Goal: Check status: Check status

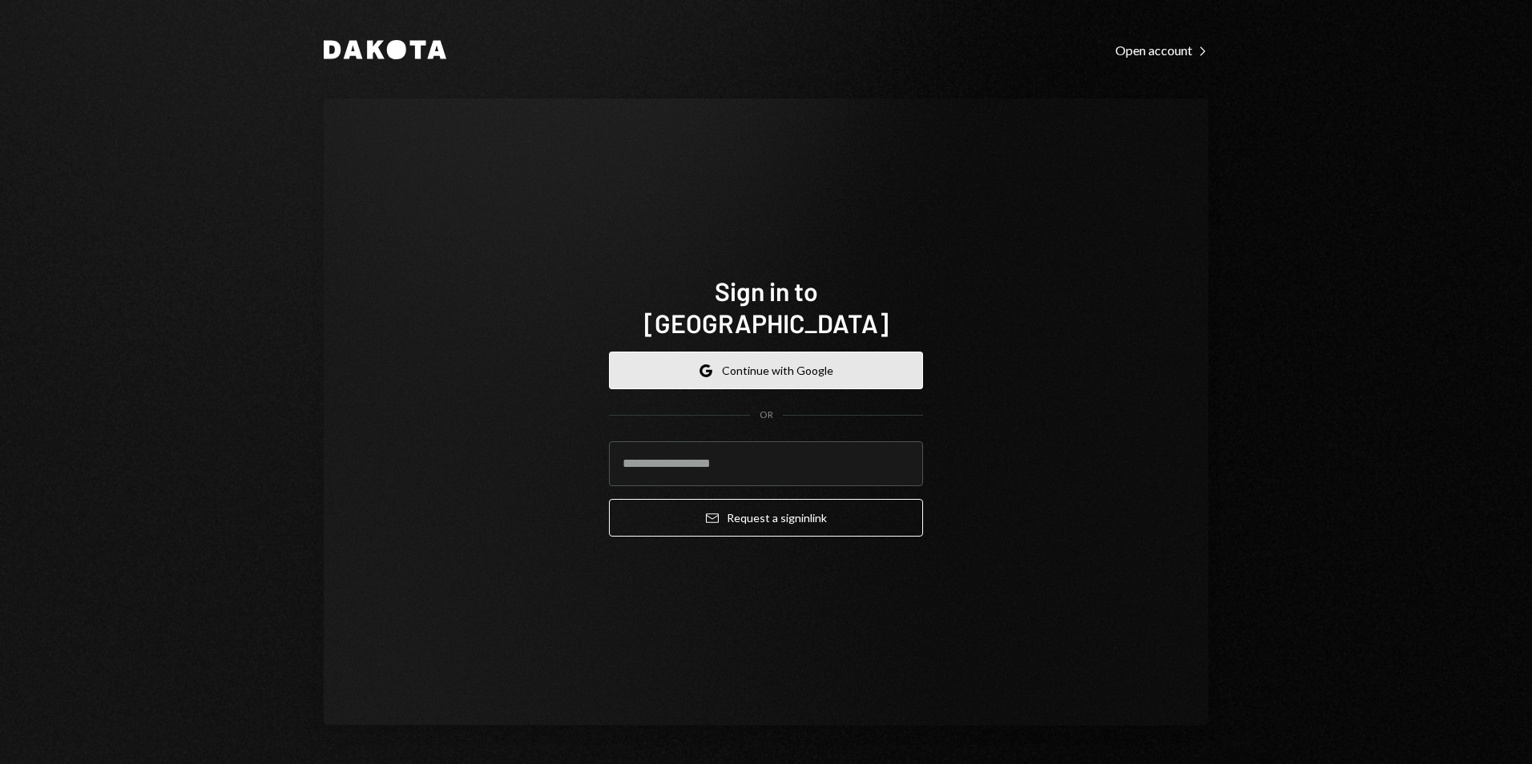
click at [805, 360] on button "Google Continue with Google" at bounding box center [766, 371] width 314 height 38
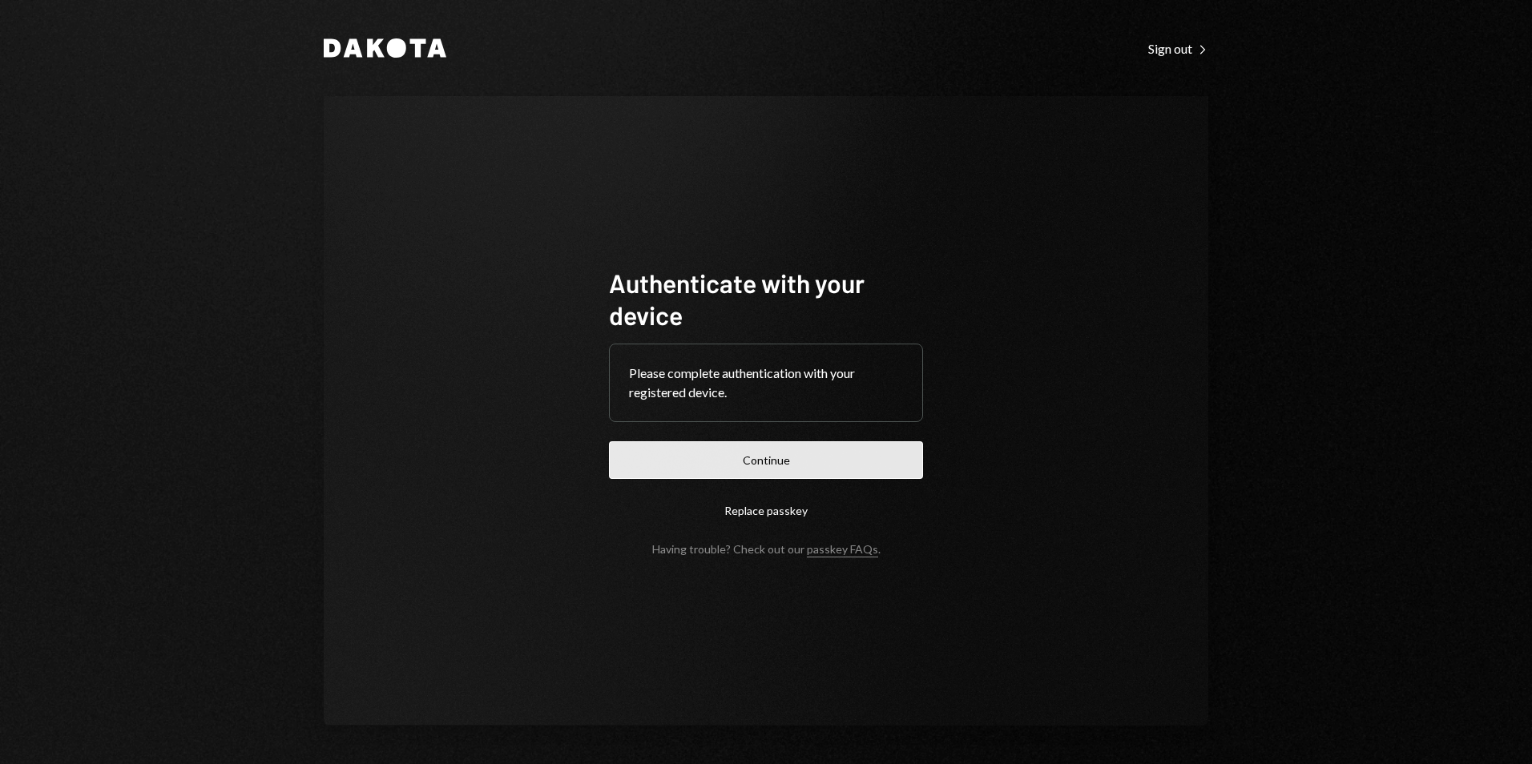
click at [776, 456] on button "Continue" at bounding box center [766, 460] width 314 height 38
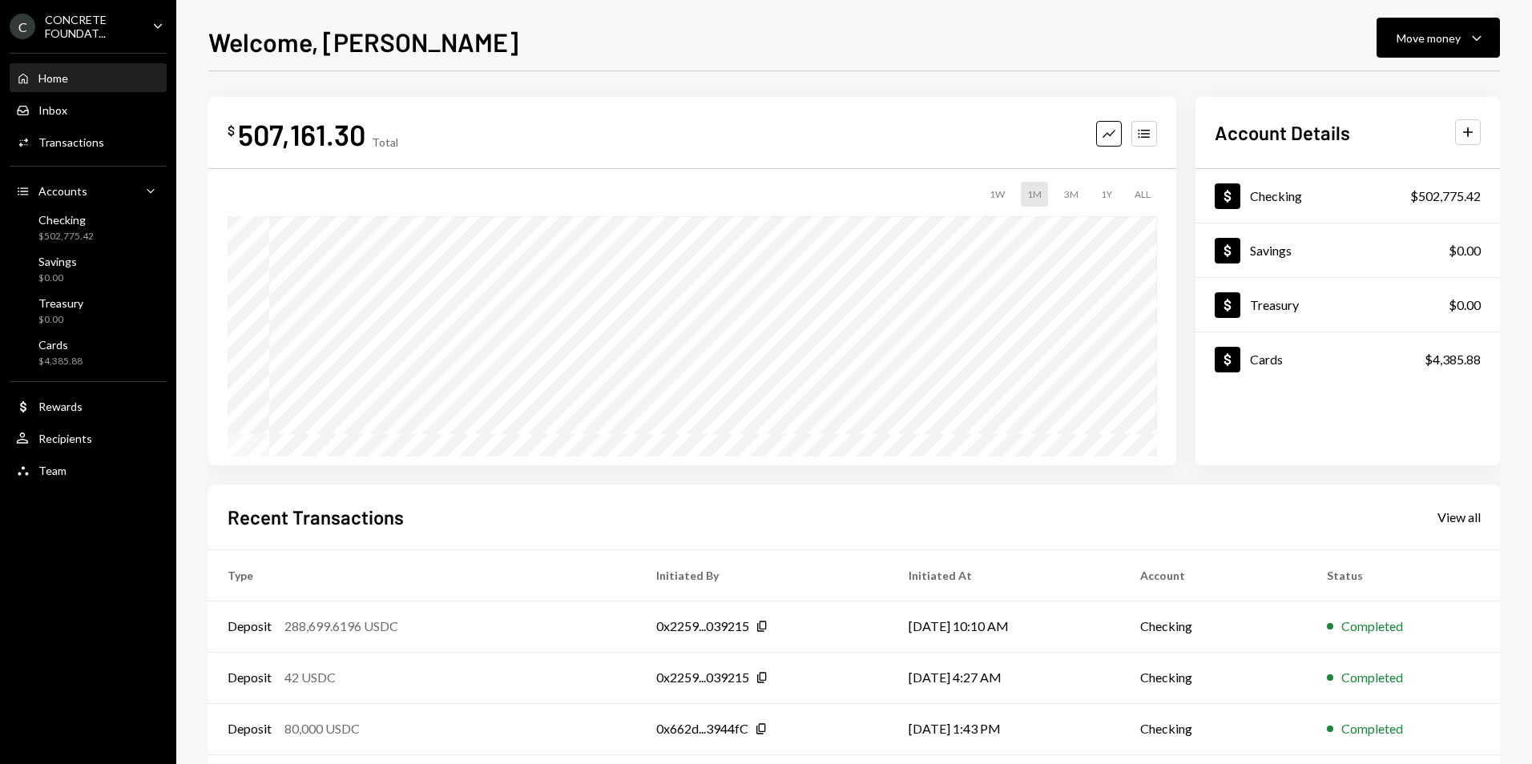
click at [136, 30] on div "CONCRETE FOUNDAT..." at bounding box center [92, 26] width 95 height 27
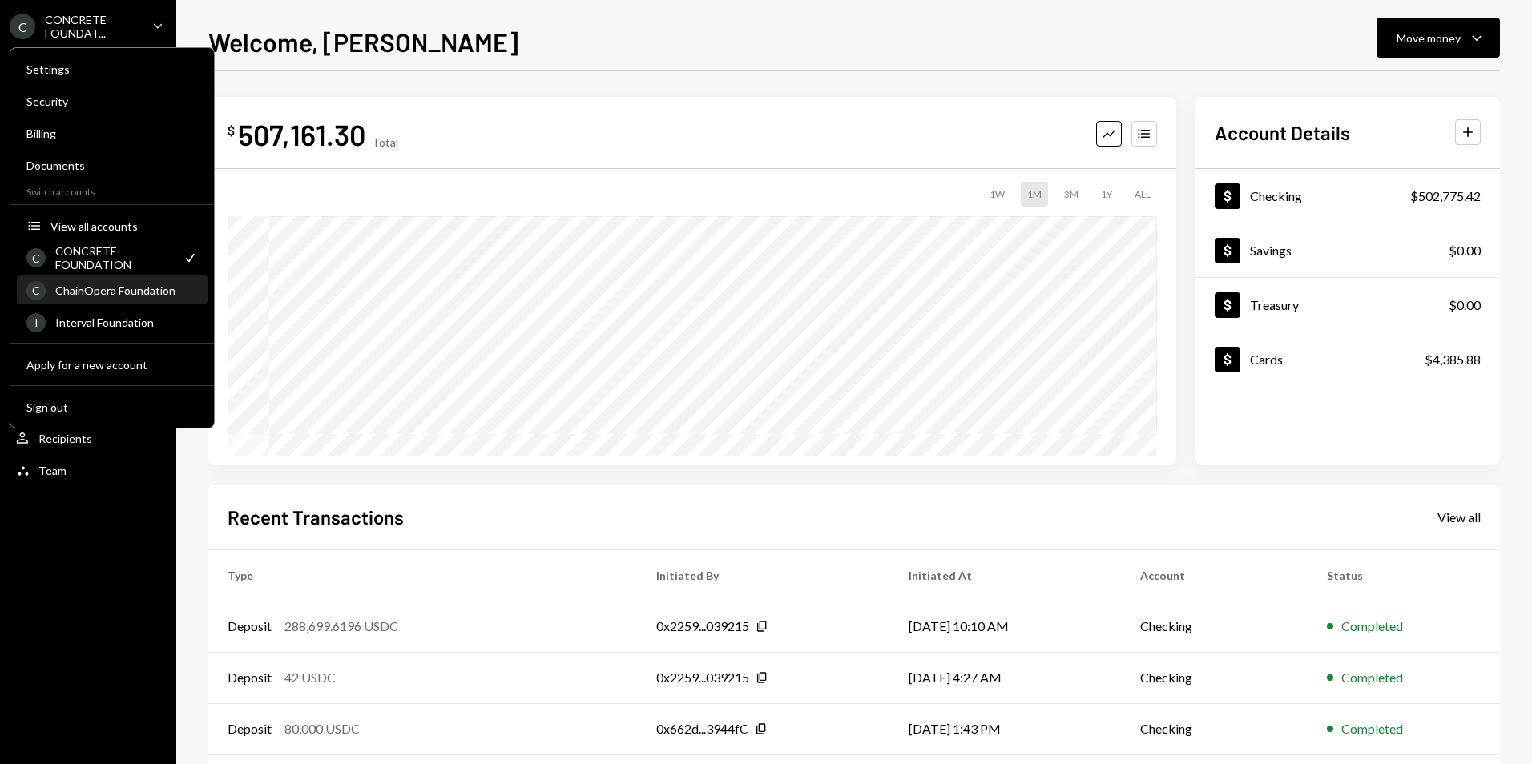
click at [126, 296] on div "ChainOpera Foundation" at bounding box center [126, 291] width 143 height 14
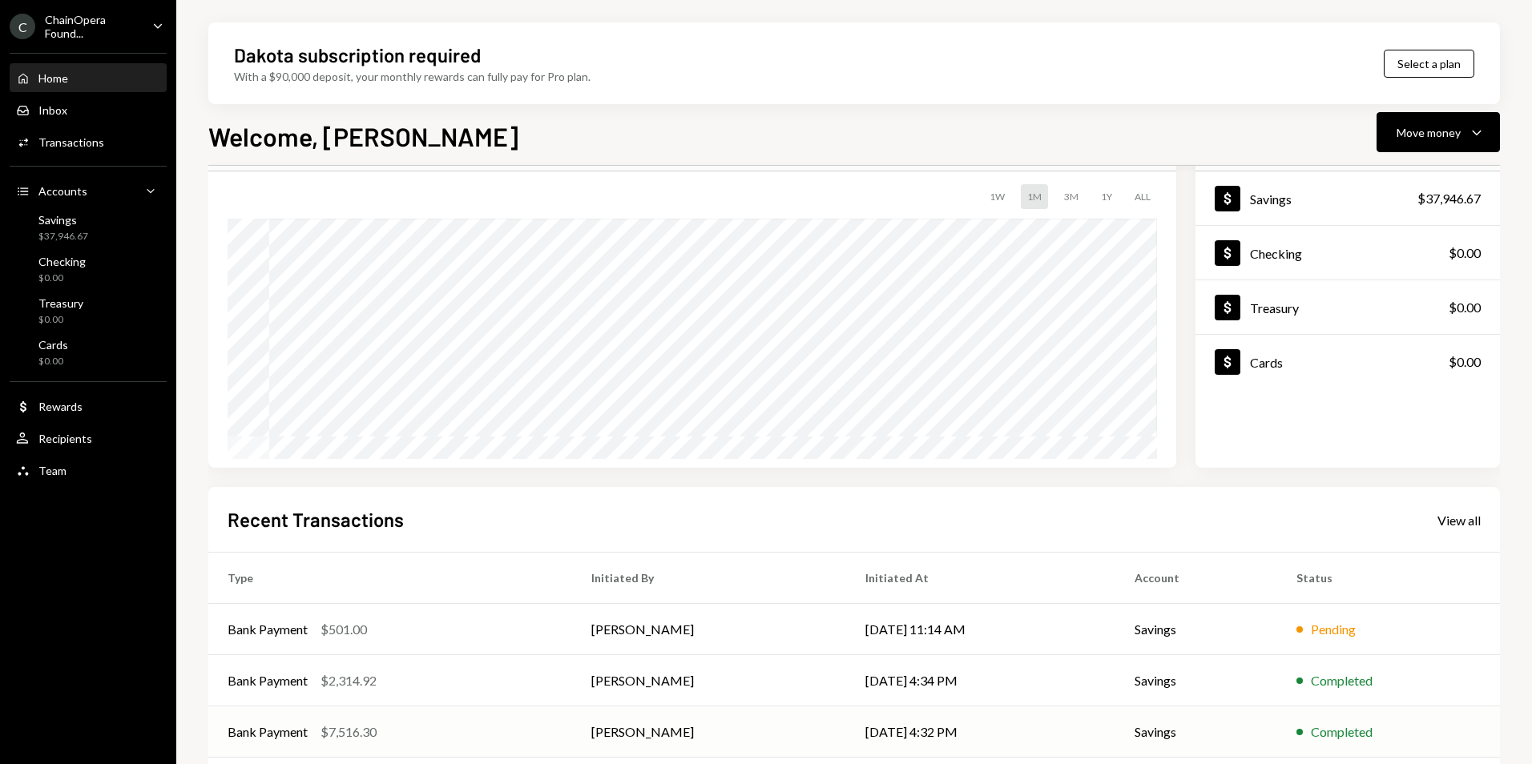
scroll to position [202, 0]
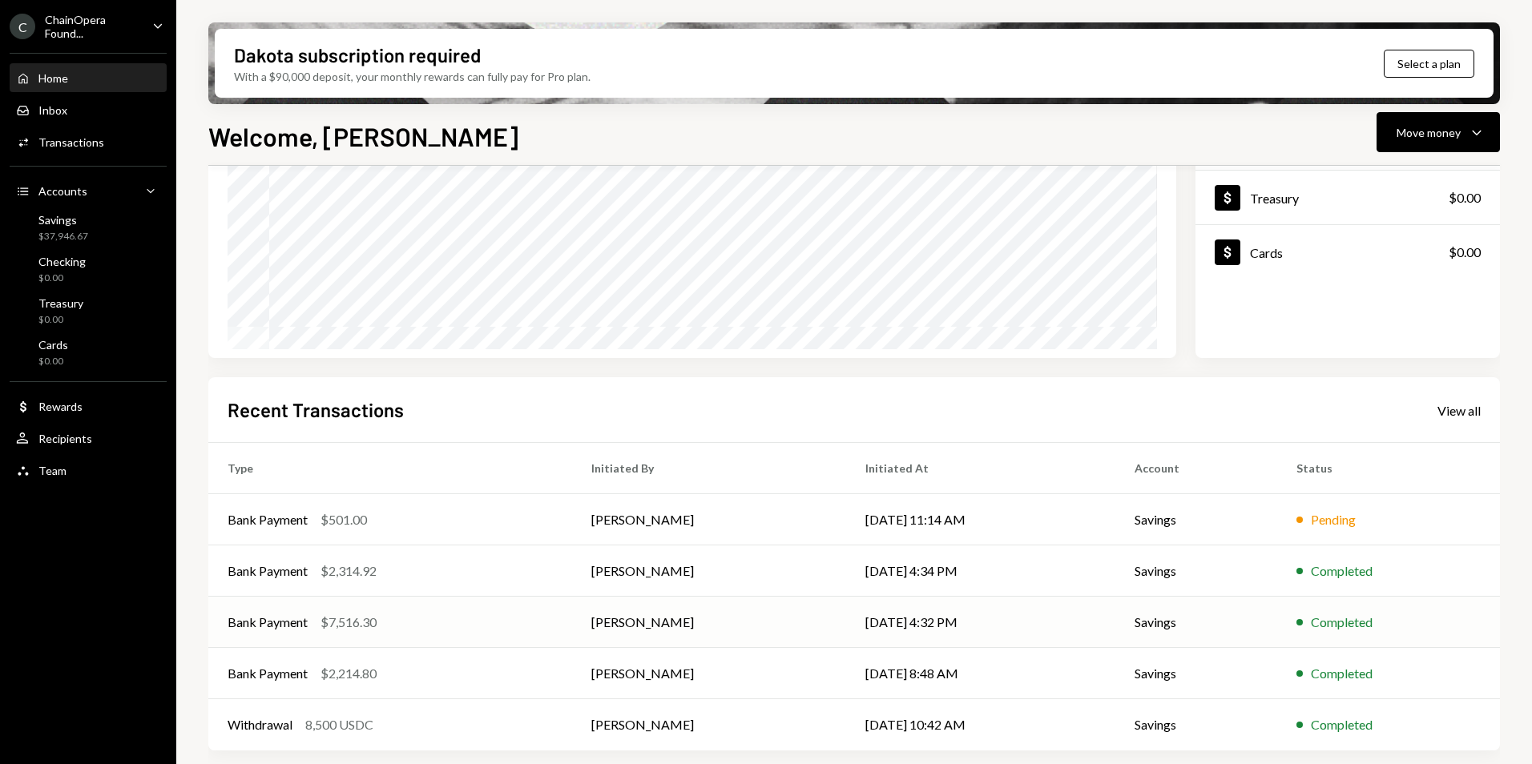
click at [491, 624] on div "Bank Payment $7,516.30" at bounding box center [389, 622] width 325 height 19
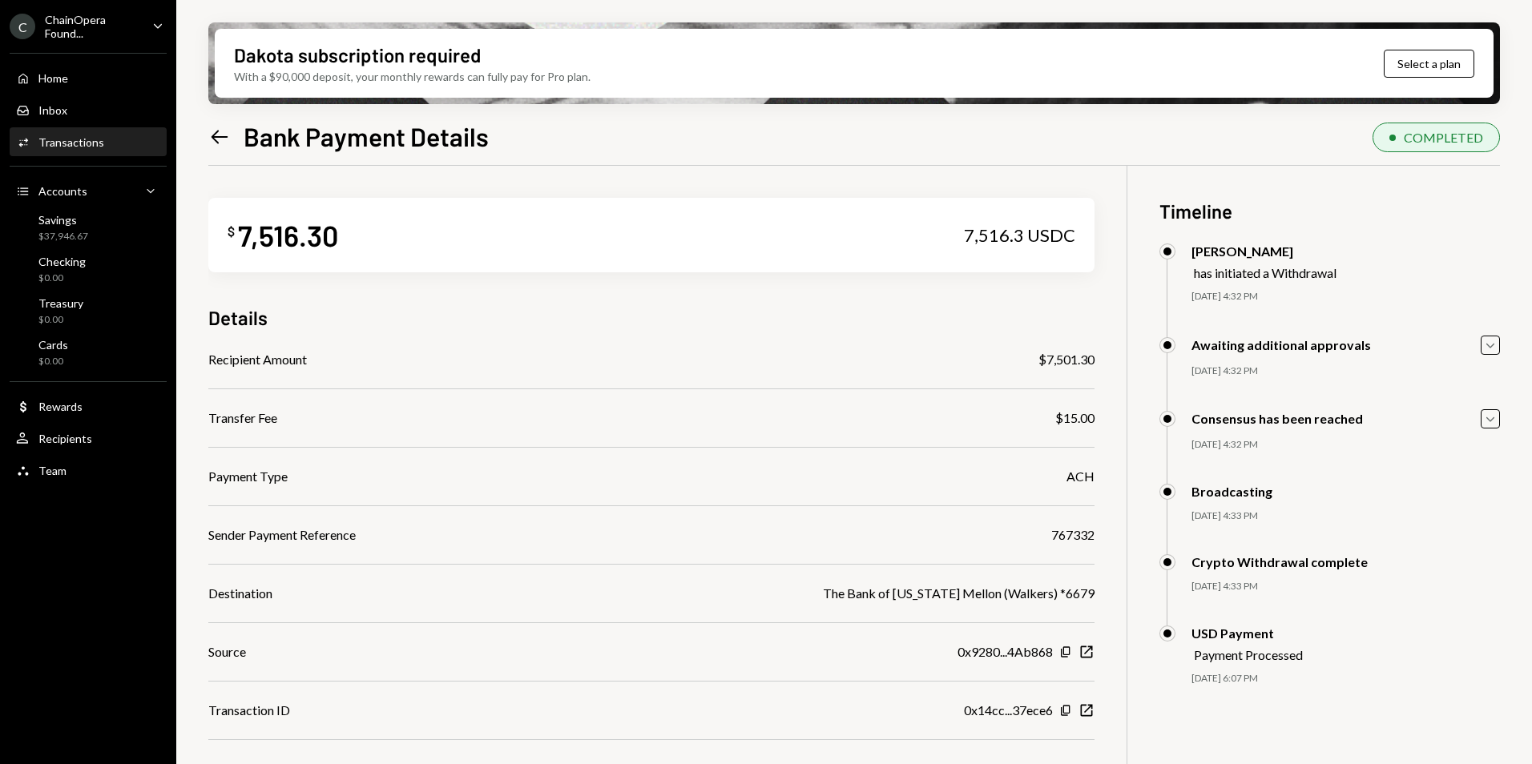
click at [219, 135] on icon "Left Arrow" at bounding box center [219, 137] width 22 height 22
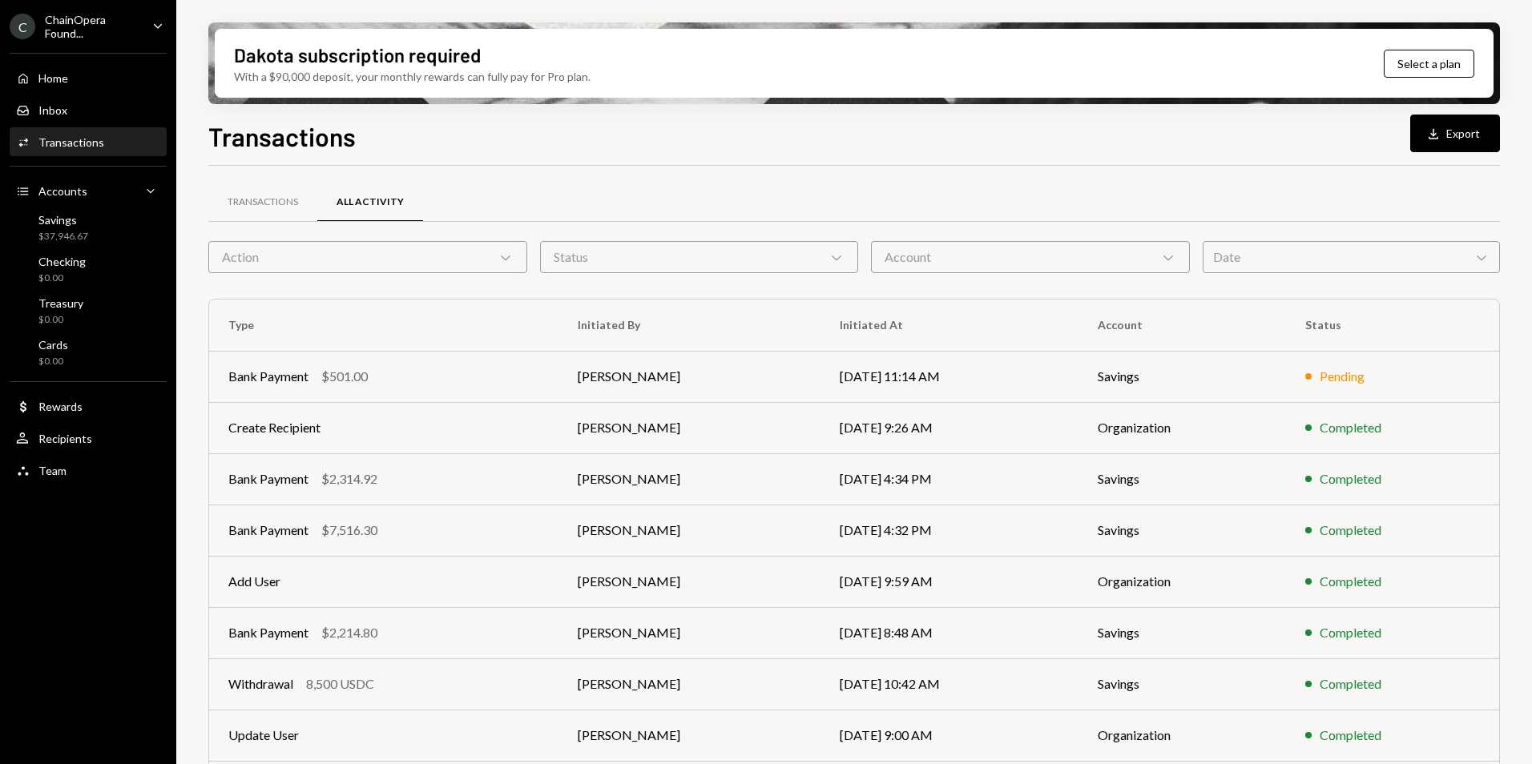
click at [1393, 261] on div "Date Chevron Down" at bounding box center [1350, 257] width 297 height 32
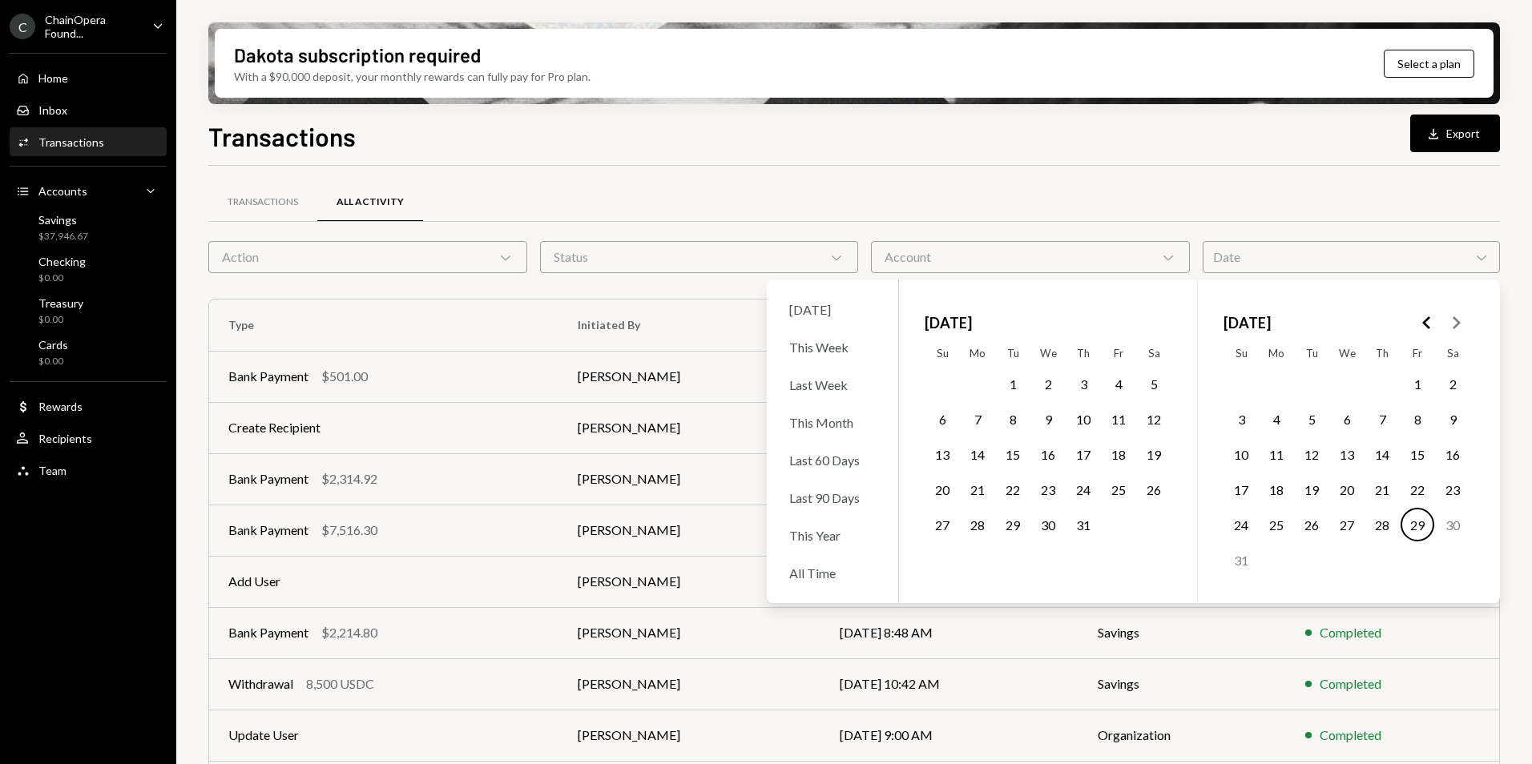
click at [1009, 527] on button "29" at bounding box center [1013, 525] width 34 height 34
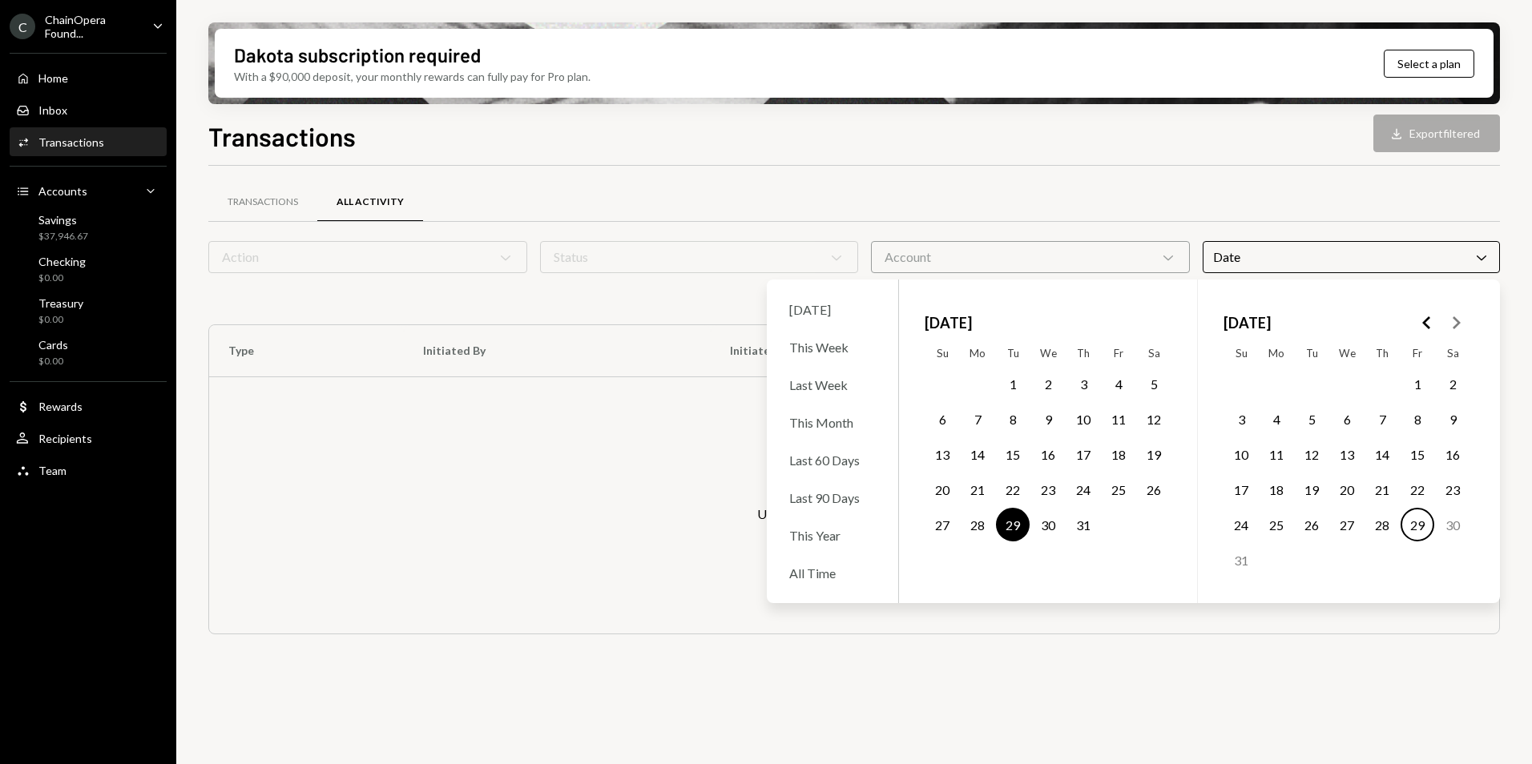
click at [1410, 524] on button "29" at bounding box center [1417, 525] width 34 height 34
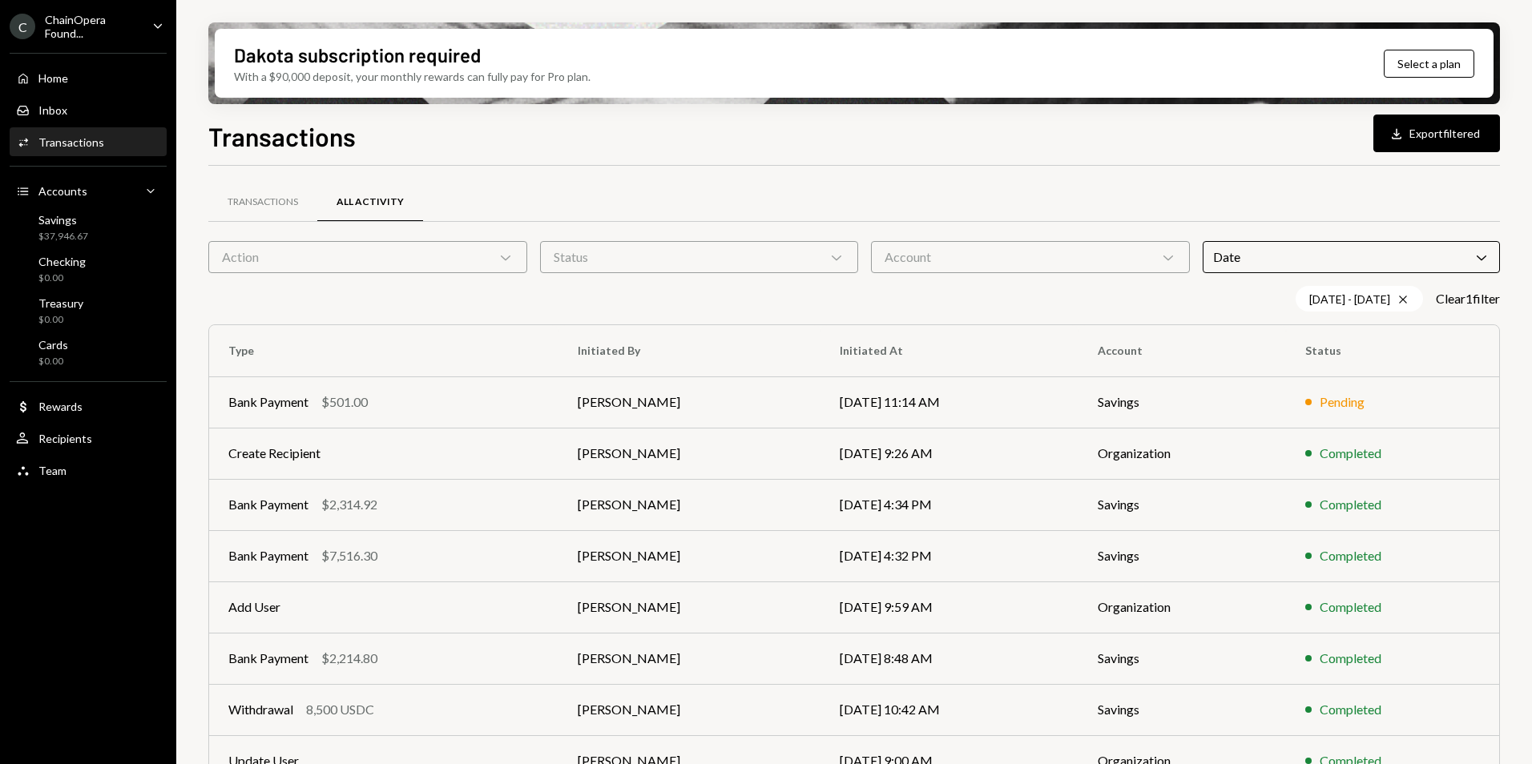
click at [824, 192] on div "Transactions All Activity" at bounding box center [853, 202] width 1291 height 41
click at [504, 262] on icon "Chevron Down" at bounding box center [505, 257] width 16 height 16
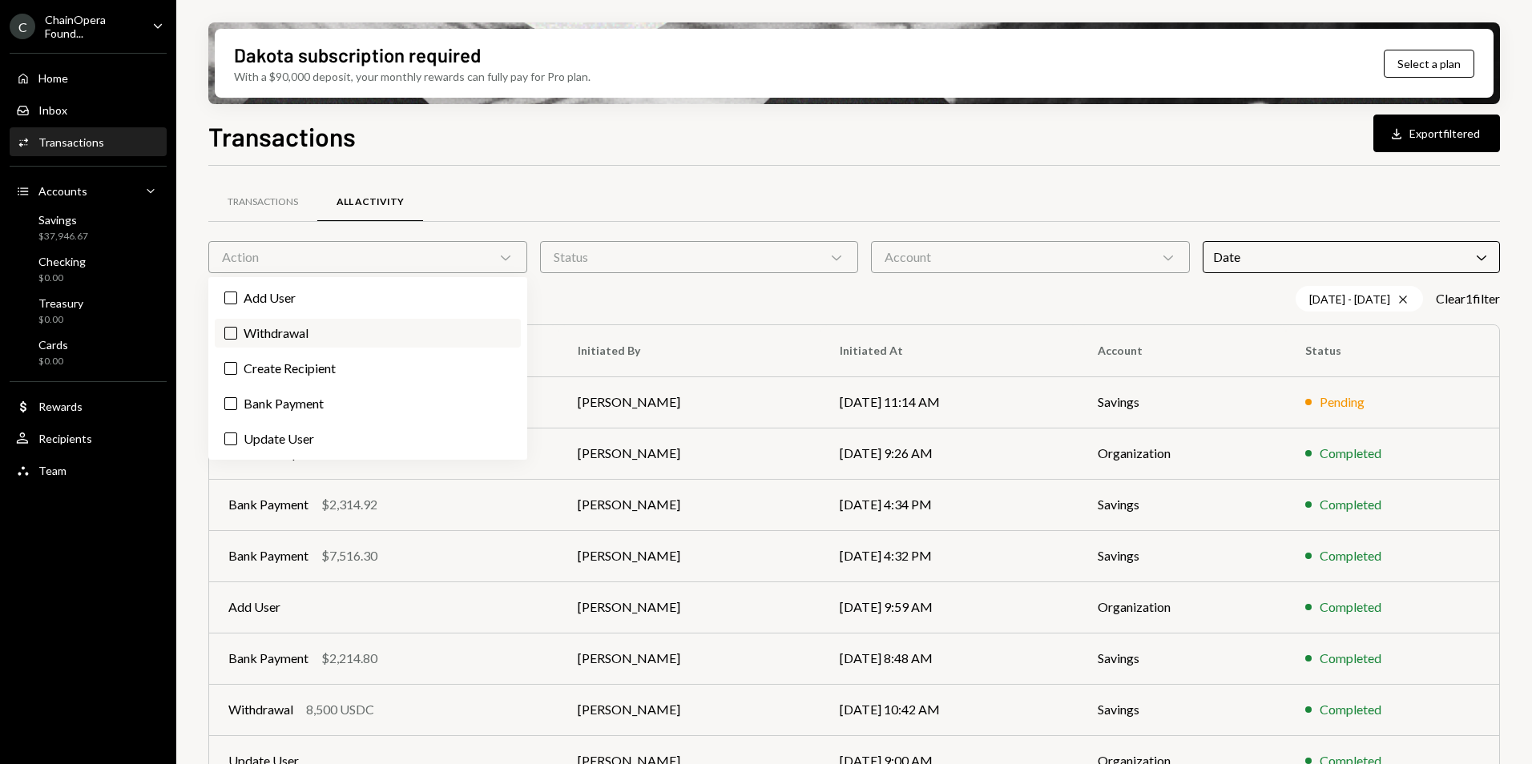
click at [232, 332] on button "Withdrawal" at bounding box center [230, 333] width 13 height 13
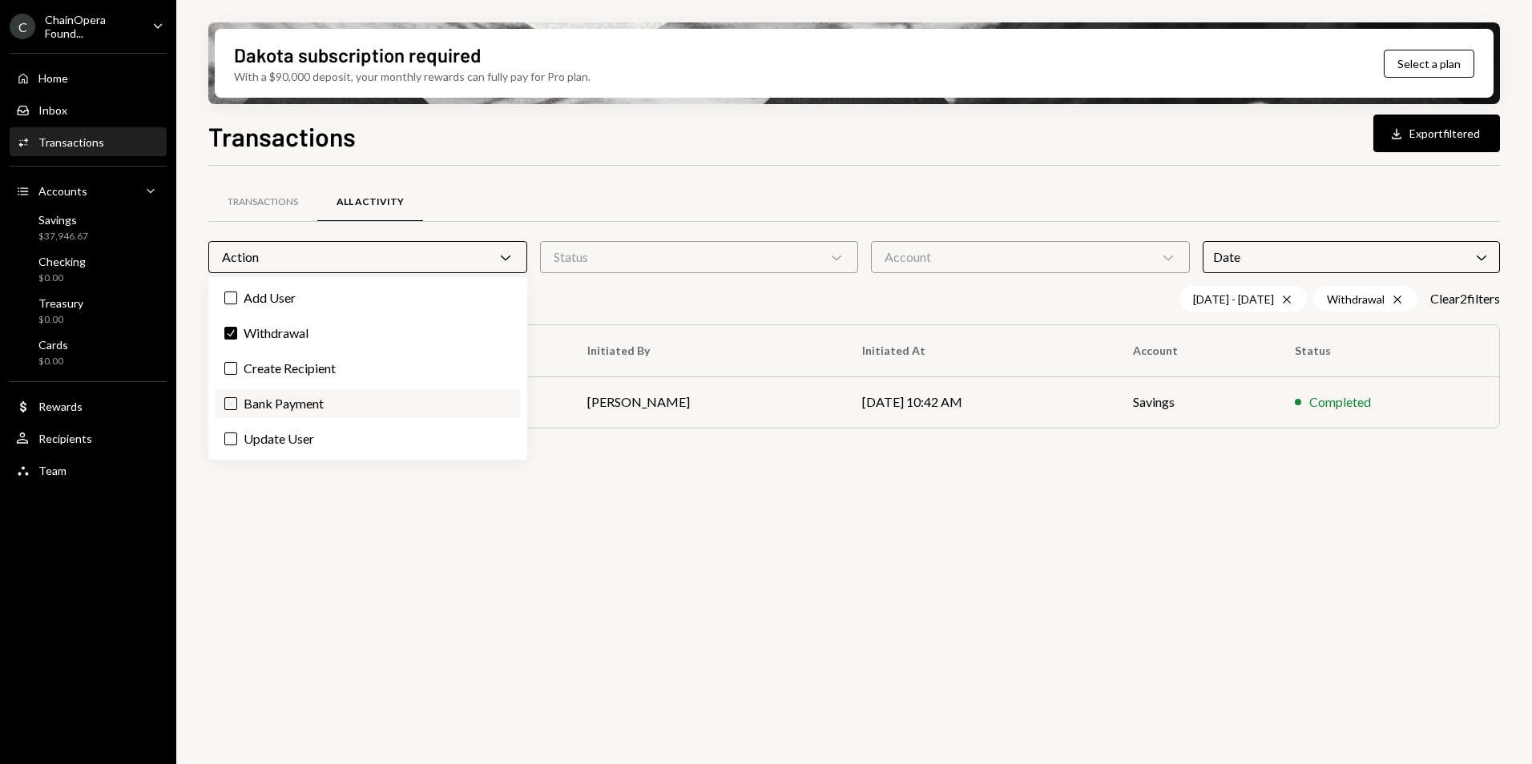
click at [231, 402] on button "Bank Payment" at bounding box center [230, 403] width 13 height 13
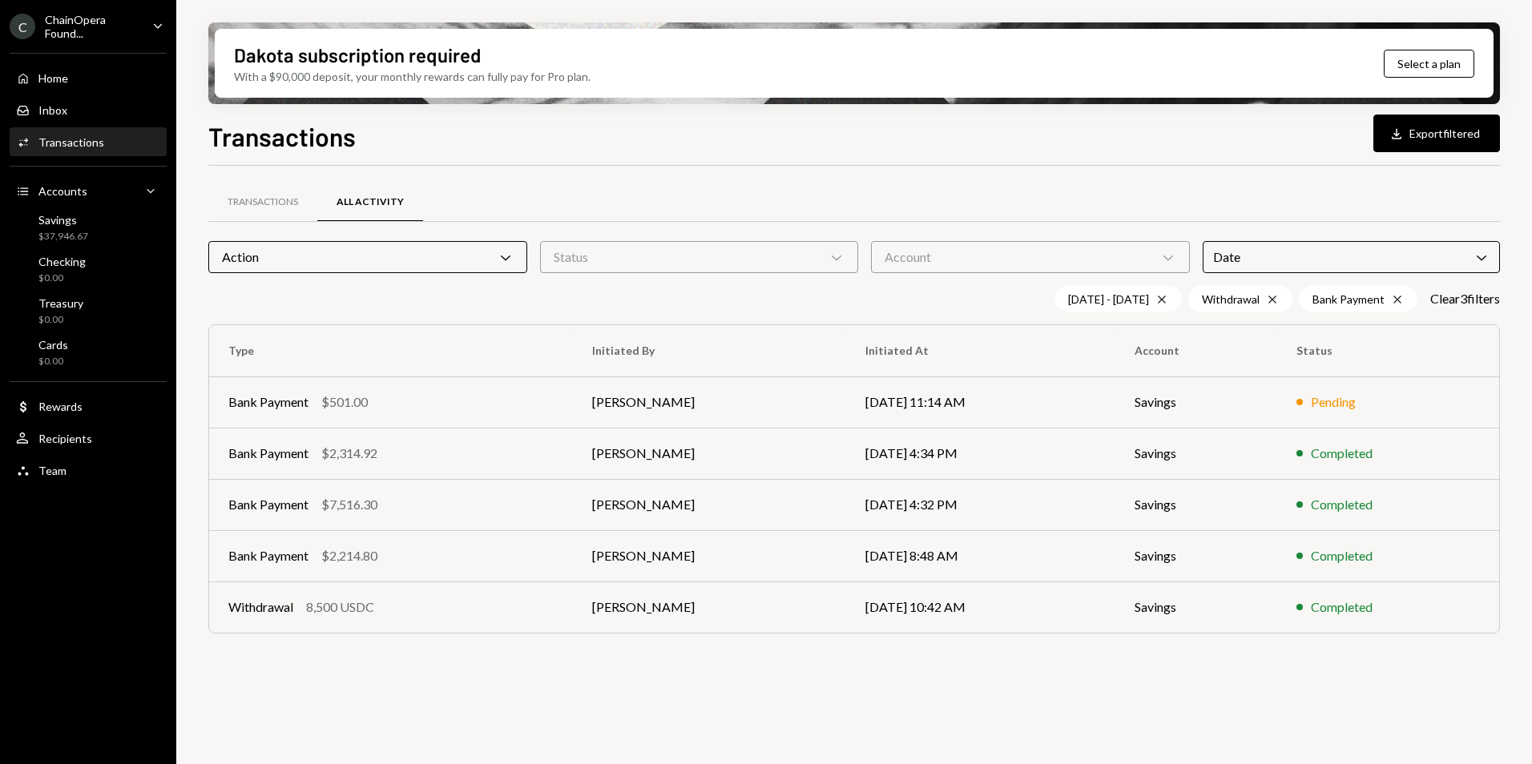
click at [608, 673] on div "Transactions All Activity Action Chevron Down Status Chevron Down Account Chevr…" at bounding box center [853, 474] width 1291 height 617
drag, startPoint x: 1153, startPoint y: 303, endPoint x: 1141, endPoint y: 297, distance: 14.0
click at [1148, 298] on div "[DATE] - [DATE] Cross" at bounding box center [1117, 299] width 127 height 26
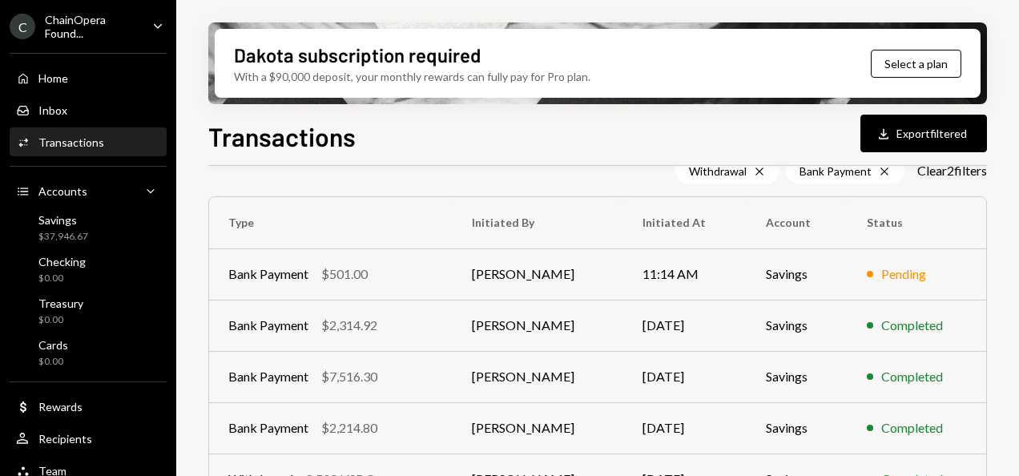
scroll to position [160, 0]
